Goal: Task Accomplishment & Management: Use online tool/utility

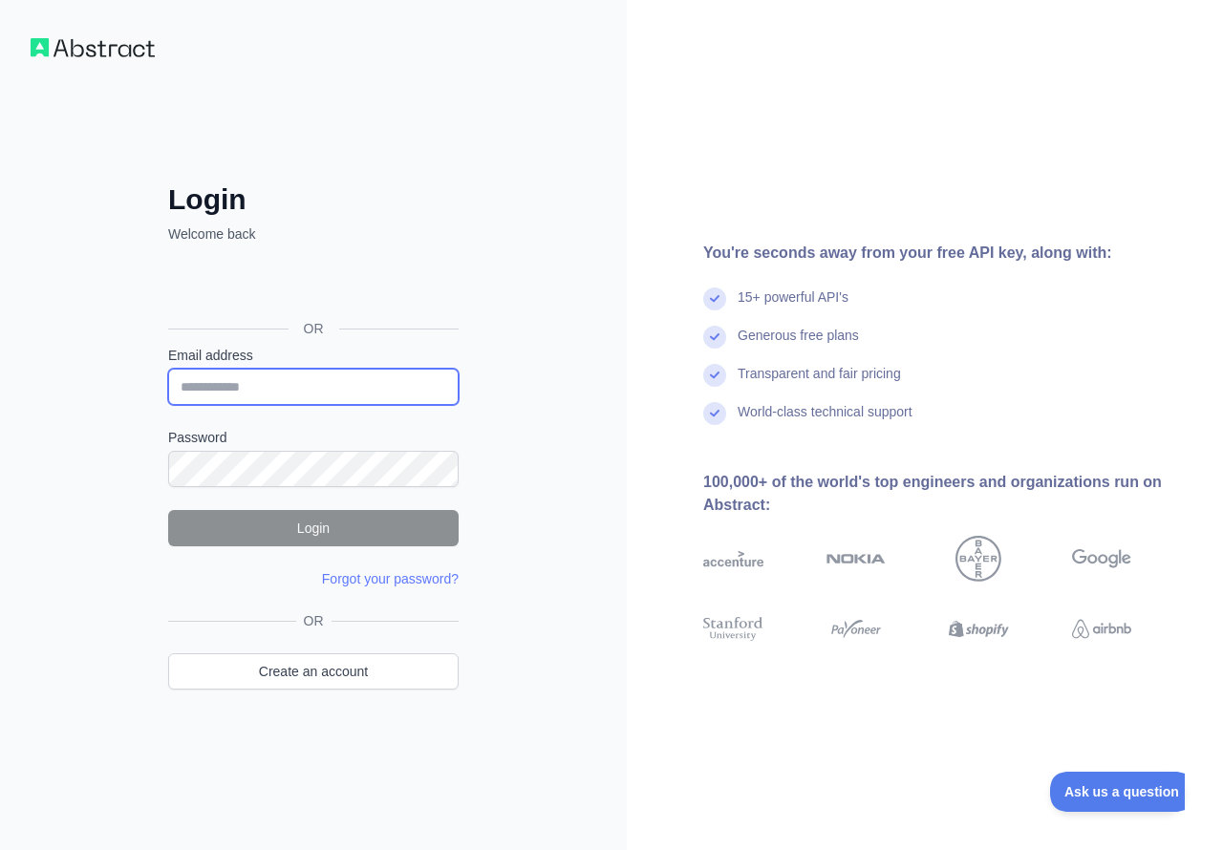
click at [260, 383] on input "Email address" at bounding box center [313, 387] width 290 height 36
type input "**********"
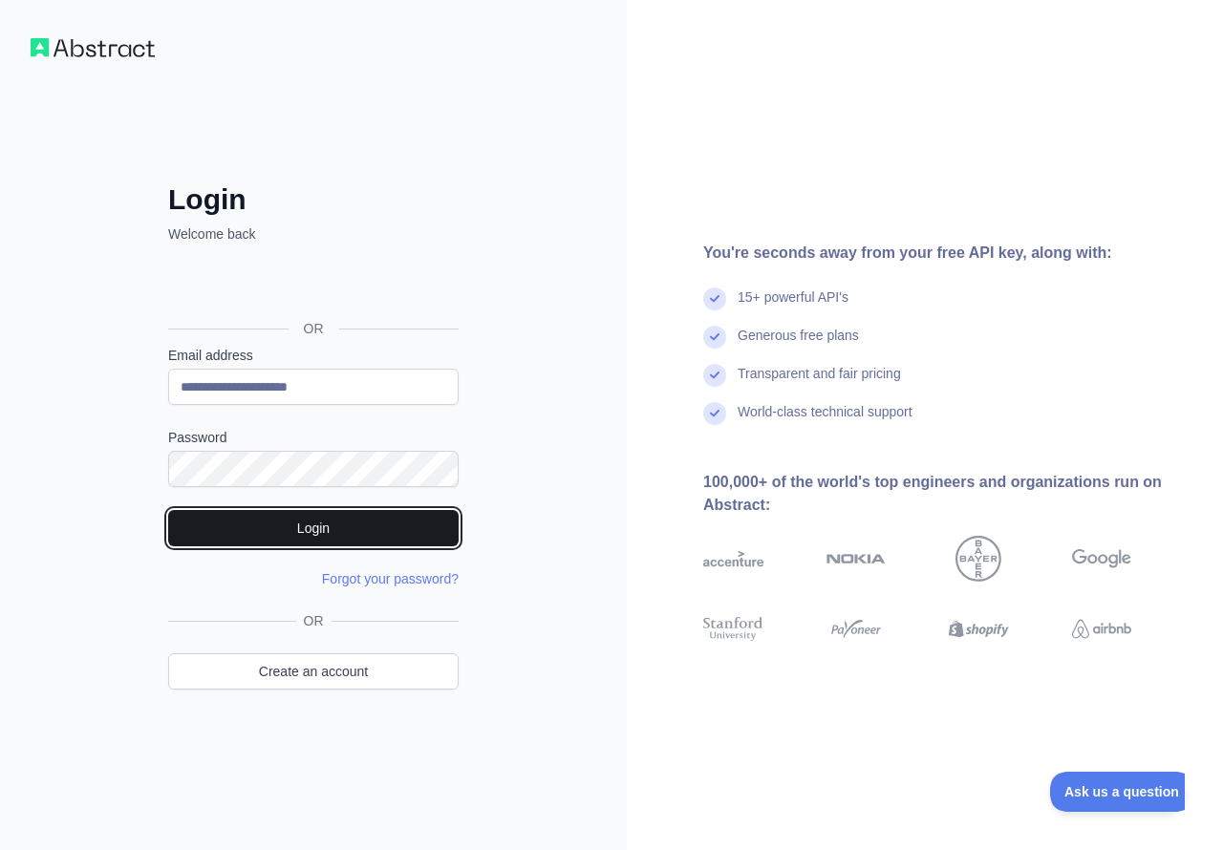
click at [230, 530] on button "Login" at bounding box center [313, 528] width 290 height 36
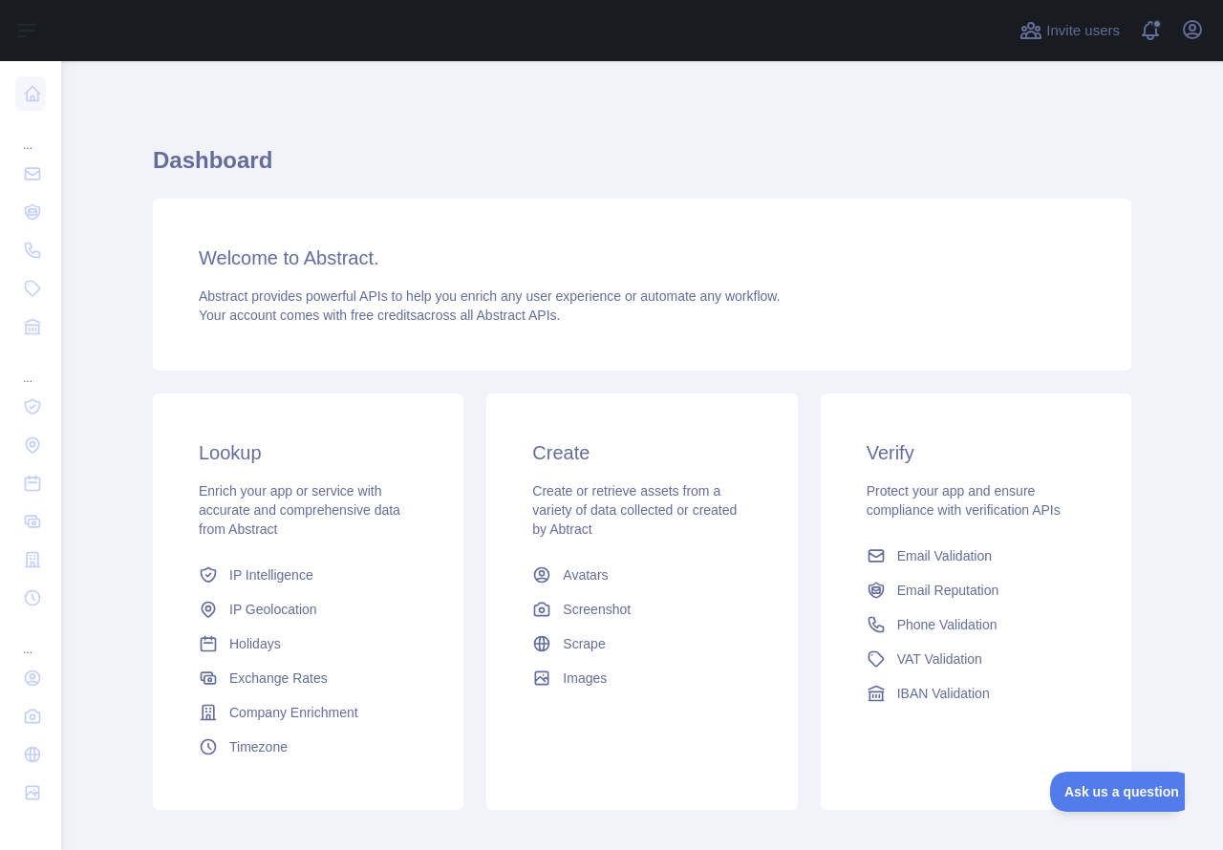
click at [1210, 91] on main "Dashboard Welcome to Abstract. Abstract provides powerful APIs to help you enri…" at bounding box center [642, 455] width 1162 height 789
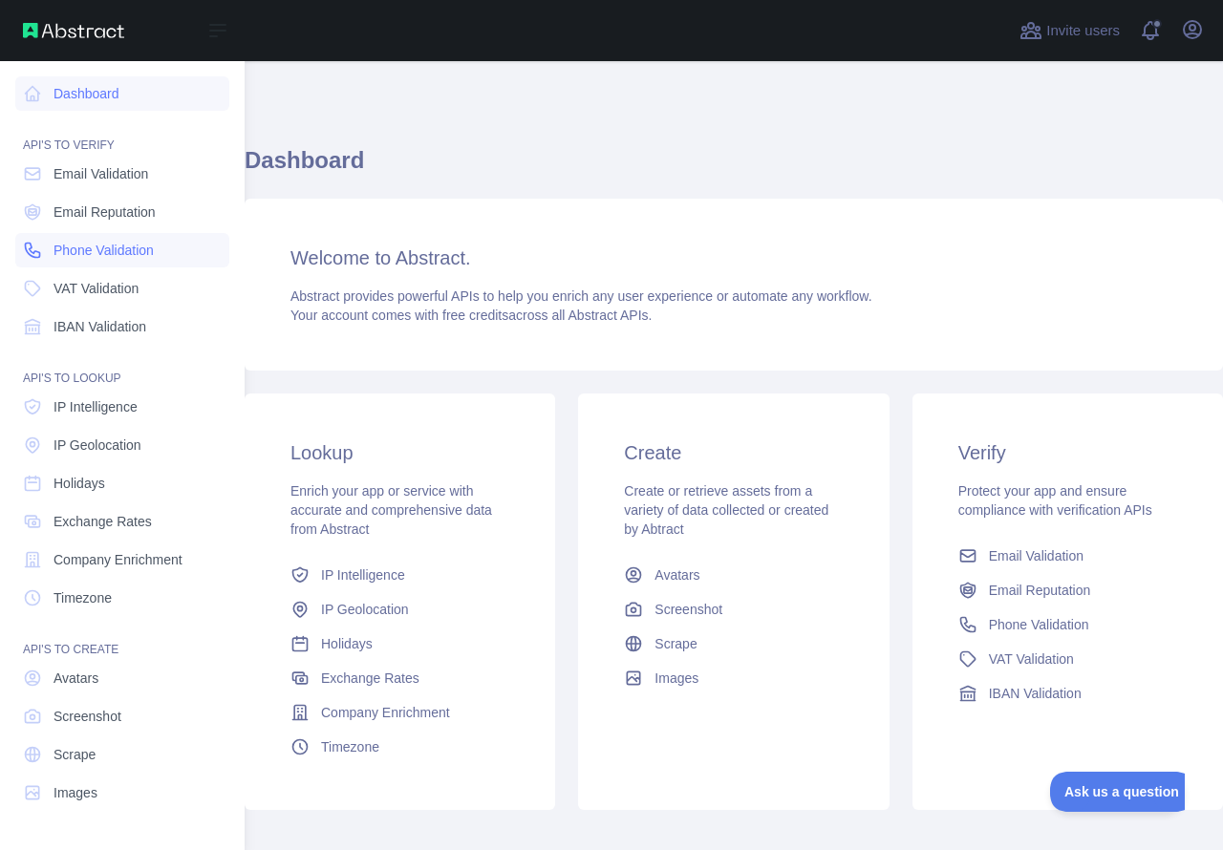
click at [21, 247] on link "Phone Validation" at bounding box center [122, 250] width 214 height 34
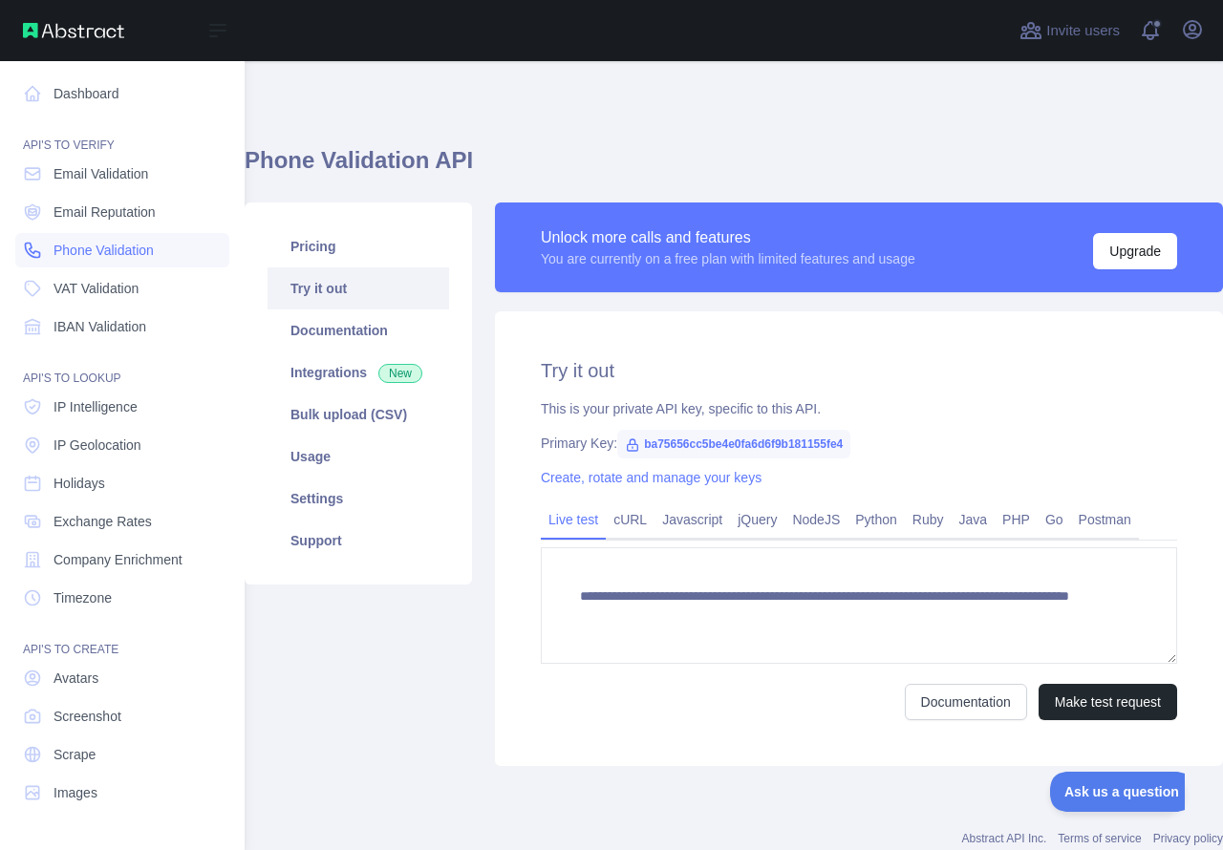
click at [21, 247] on link "Phone Validation" at bounding box center [122, 250] width 214 height 34
type textarea "**********"
click at [21, 247] on link "Phone Validation" at bounding box center [122, 250] width 214 height 34
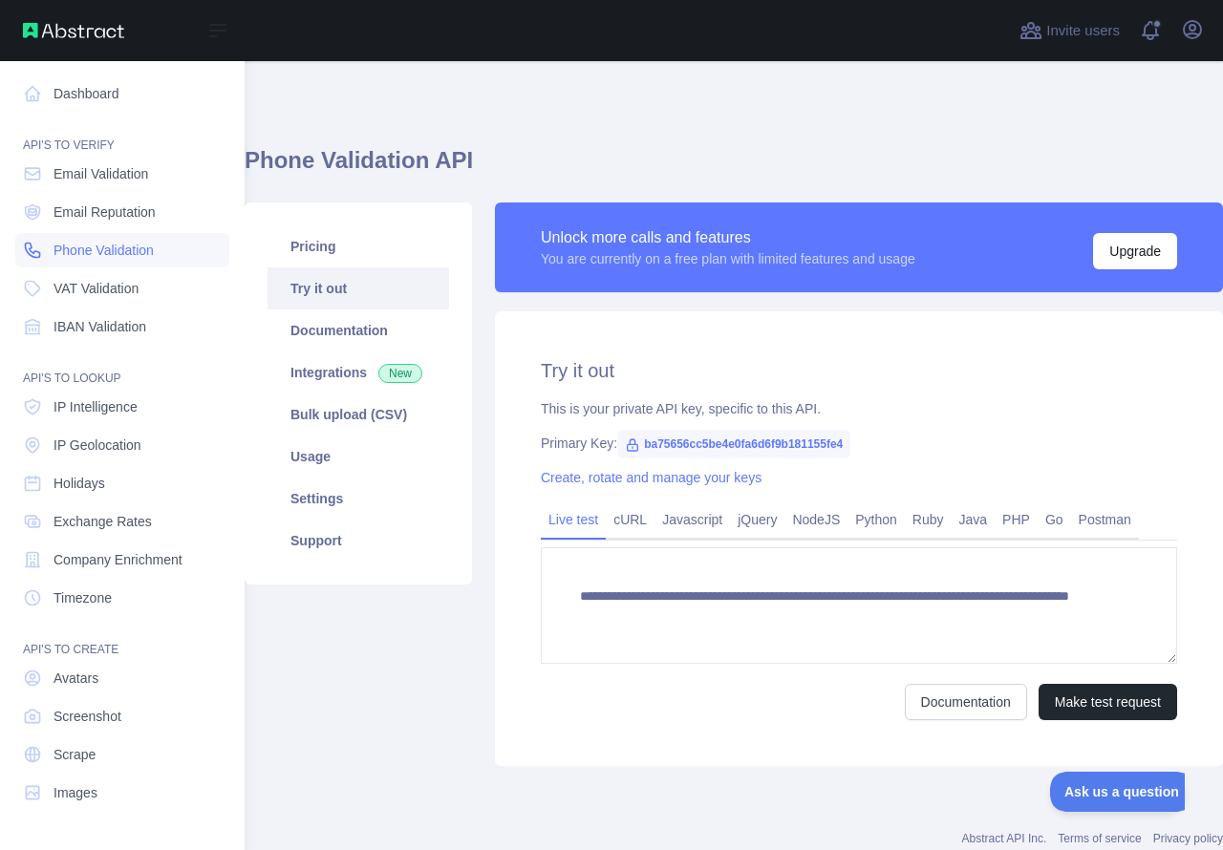
click at [21, 247] on link "Phone Validation" at bounding box center [122, 250] width 214 height 34
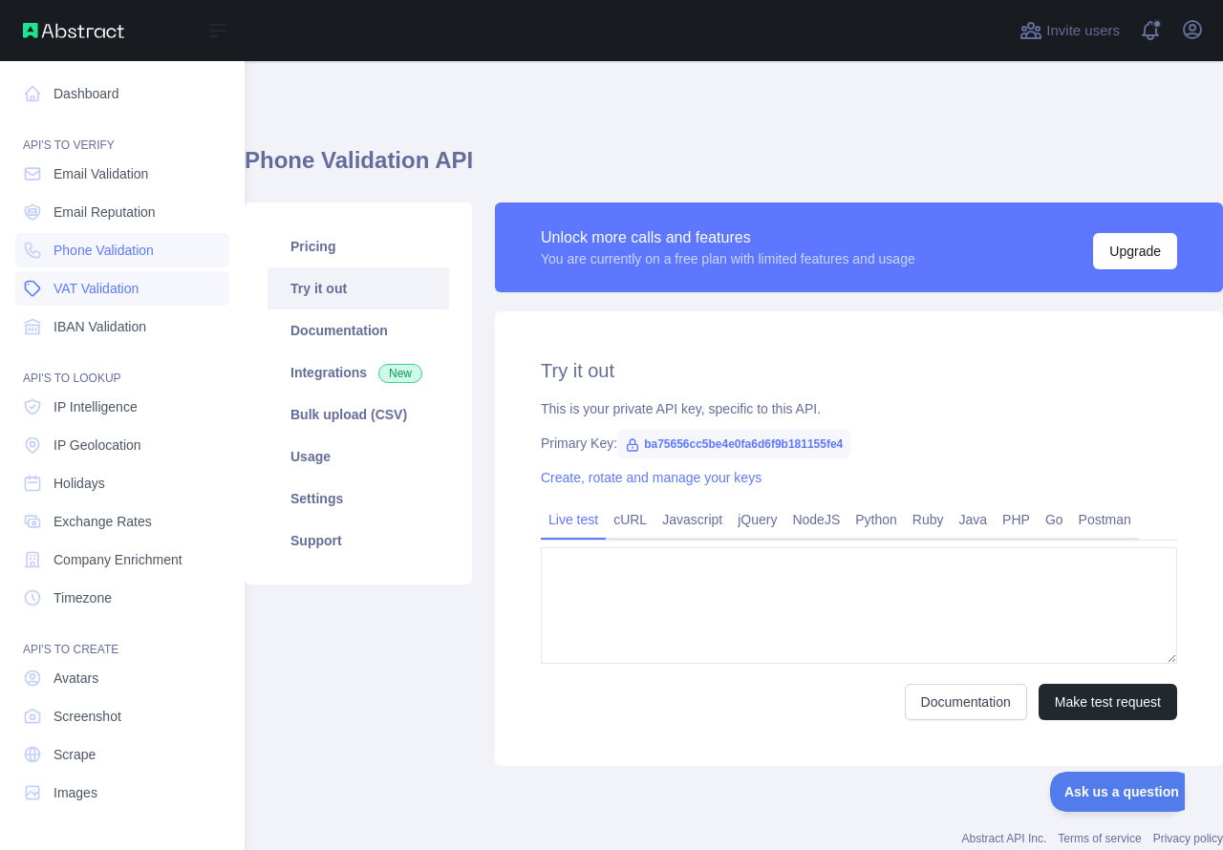
type textarea "**********"
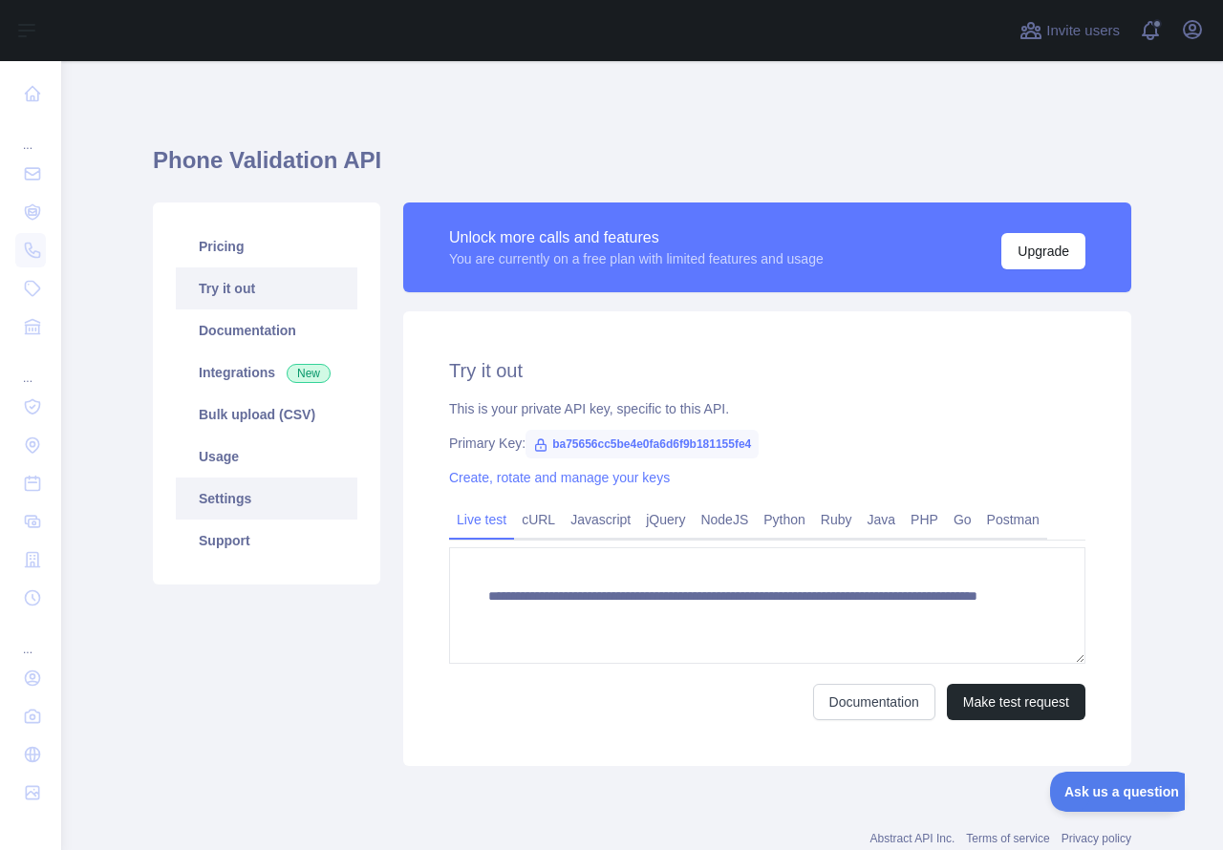
click at [248, 495] on link "Settings" at bounding box center [267, 499] width 182 height 42
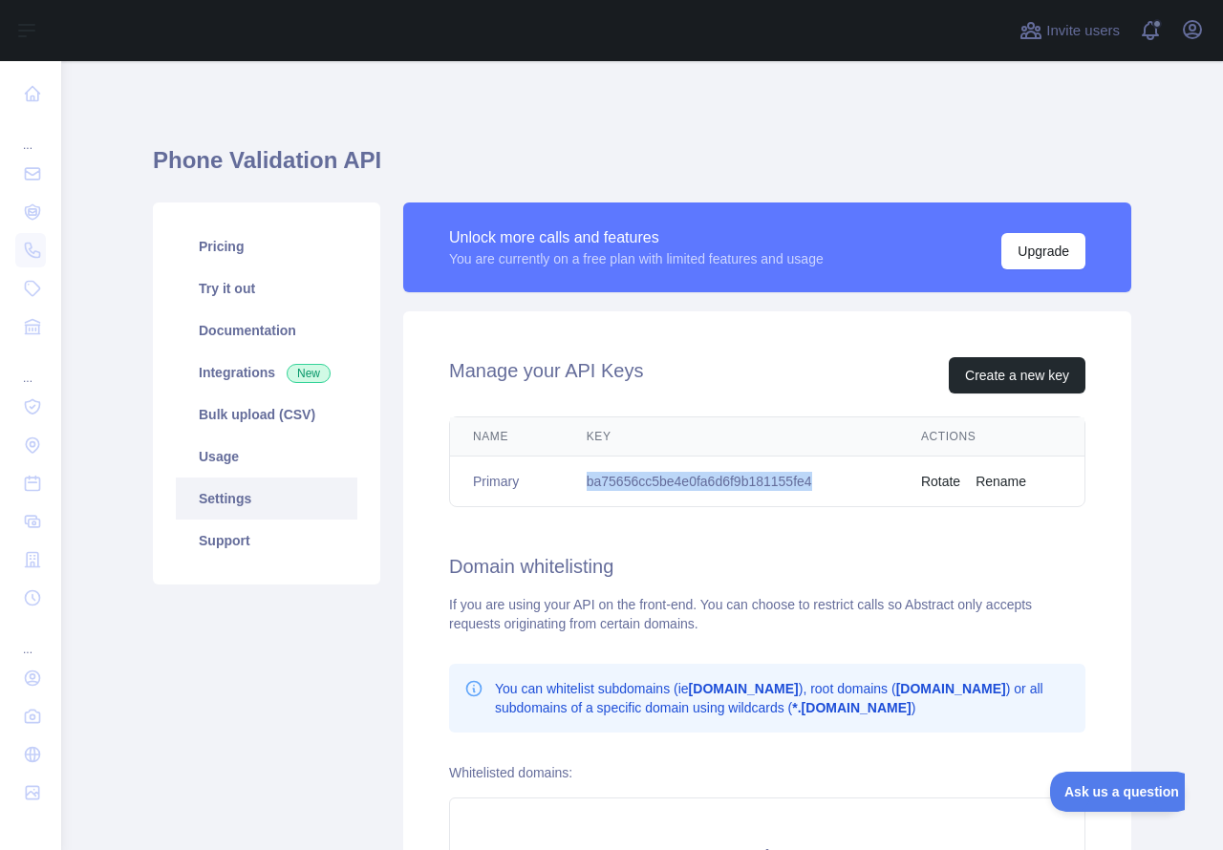
drag, startPoint x: 814, startPoint y: 476, endPoint x: 609, endPoint y: 463, distance: 205.8
click at [609, 463] on td "ba75656cc5be4e0fa6d6f9b181155fe4" at bounding box center [731, 482] width 334 height 51
drag, startPoint x: 829, startPoint y: 478, endPoint x: 618, endPoint y: 463, distance: 211.6
click at [618, 463] on td "ba75656cc5be4e0fa6d6f9b181155fe4" at bounding box center [731, 482] width 334 height 51
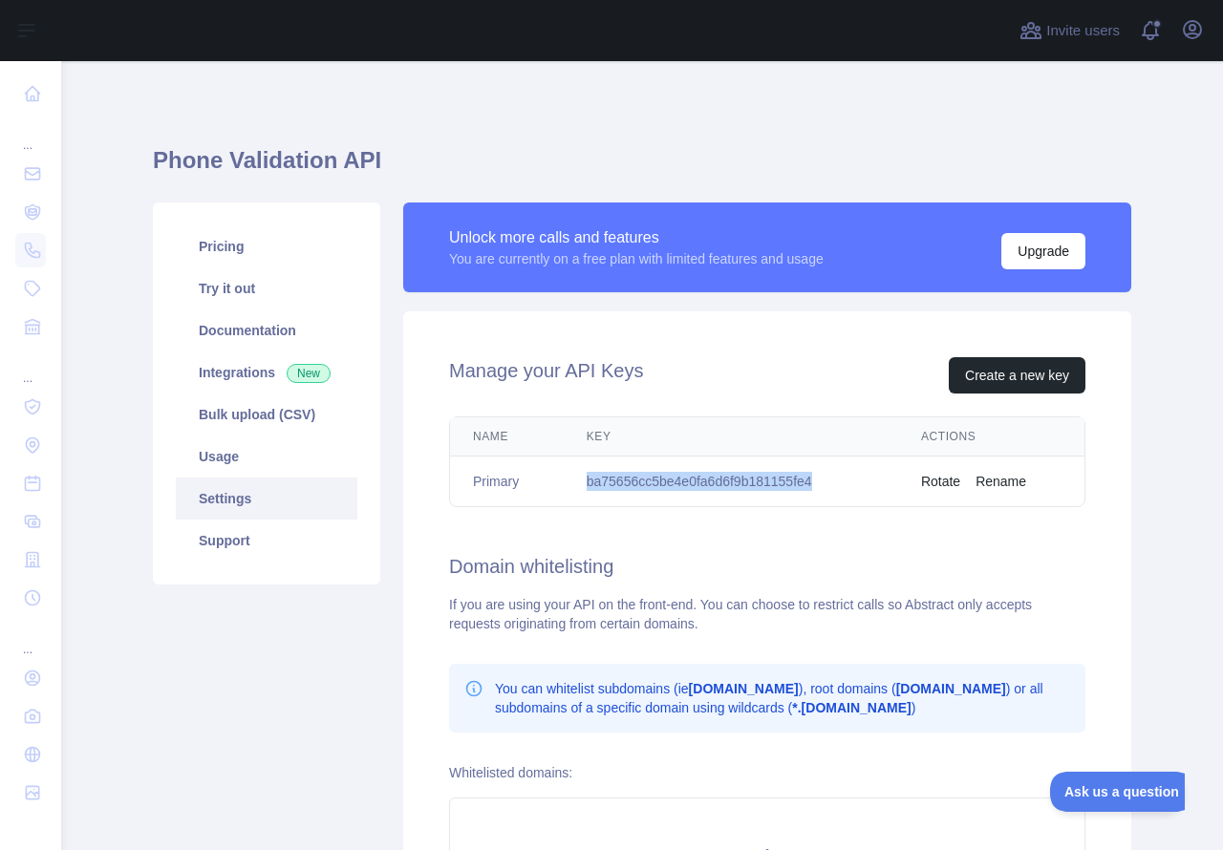
copy td "ba75656cc5be4e0fa6d6f9b181155fe4"
